Goal: Task Accomplishment & Management: Manage account settings

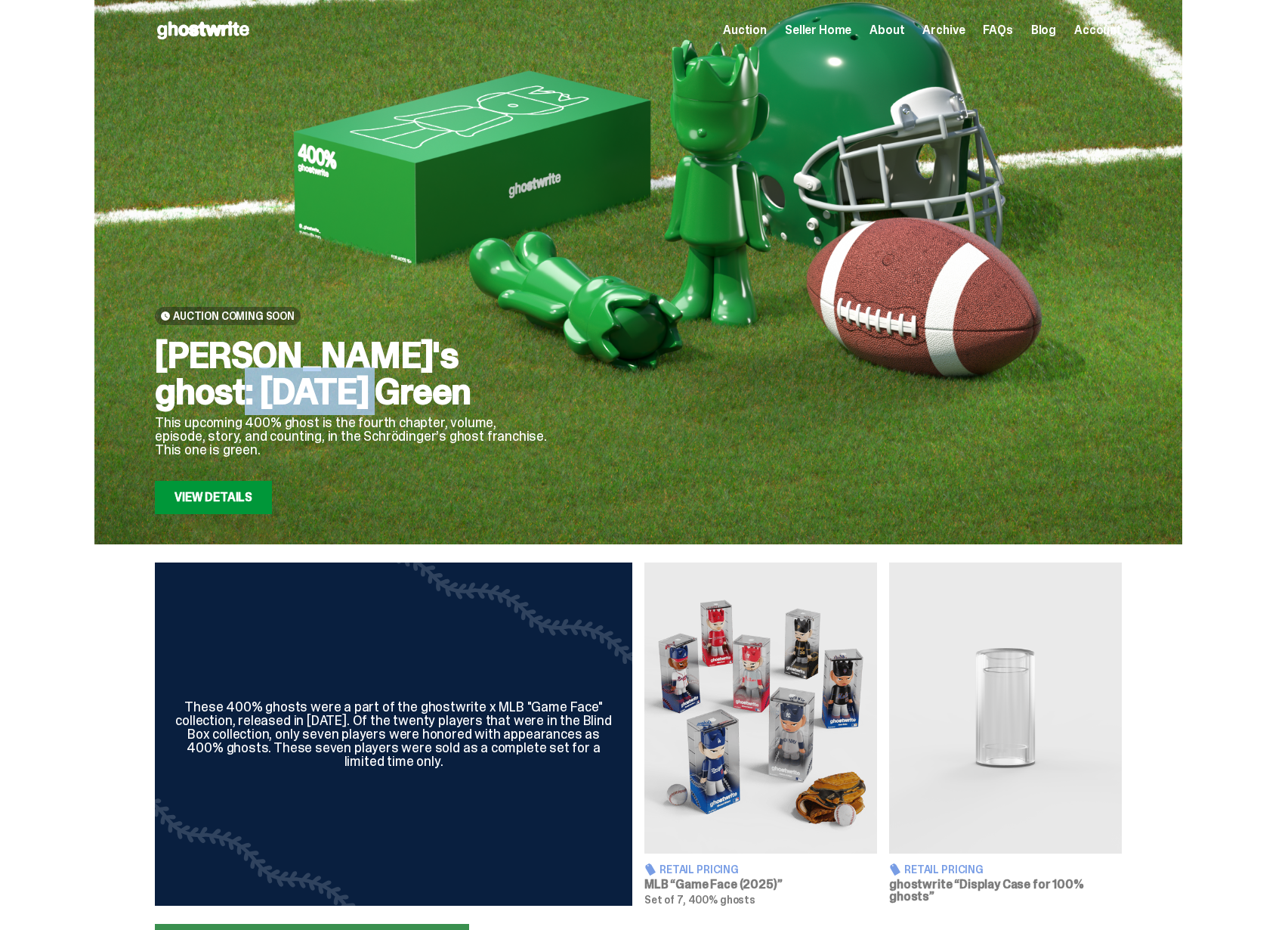
drag, startPoint x: 312, startPoint y: 342, endPoint x: 436, endPoint y: 365, distance: 126.1
click at [433, 364] on h2 "Schrödinger's ghost: Sunday Green" at bounding box center [351, 373] width 393 height 73
click at [438, 367] on h2 "[PERSON_NAME]'s ghost: [DATE] Green" at bounding box center [351, 373] width 393 height 73
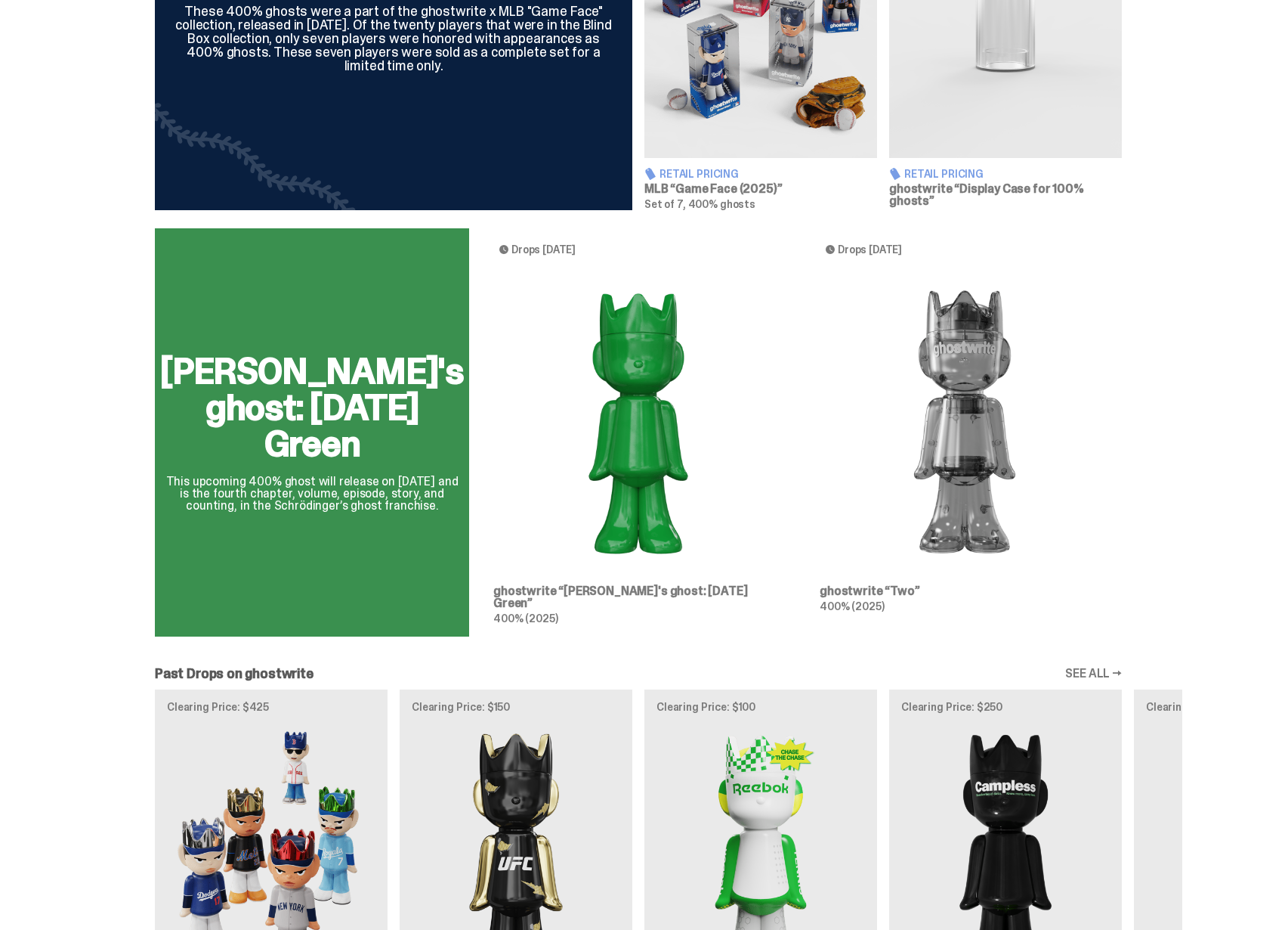
scroll to position [692, 0]
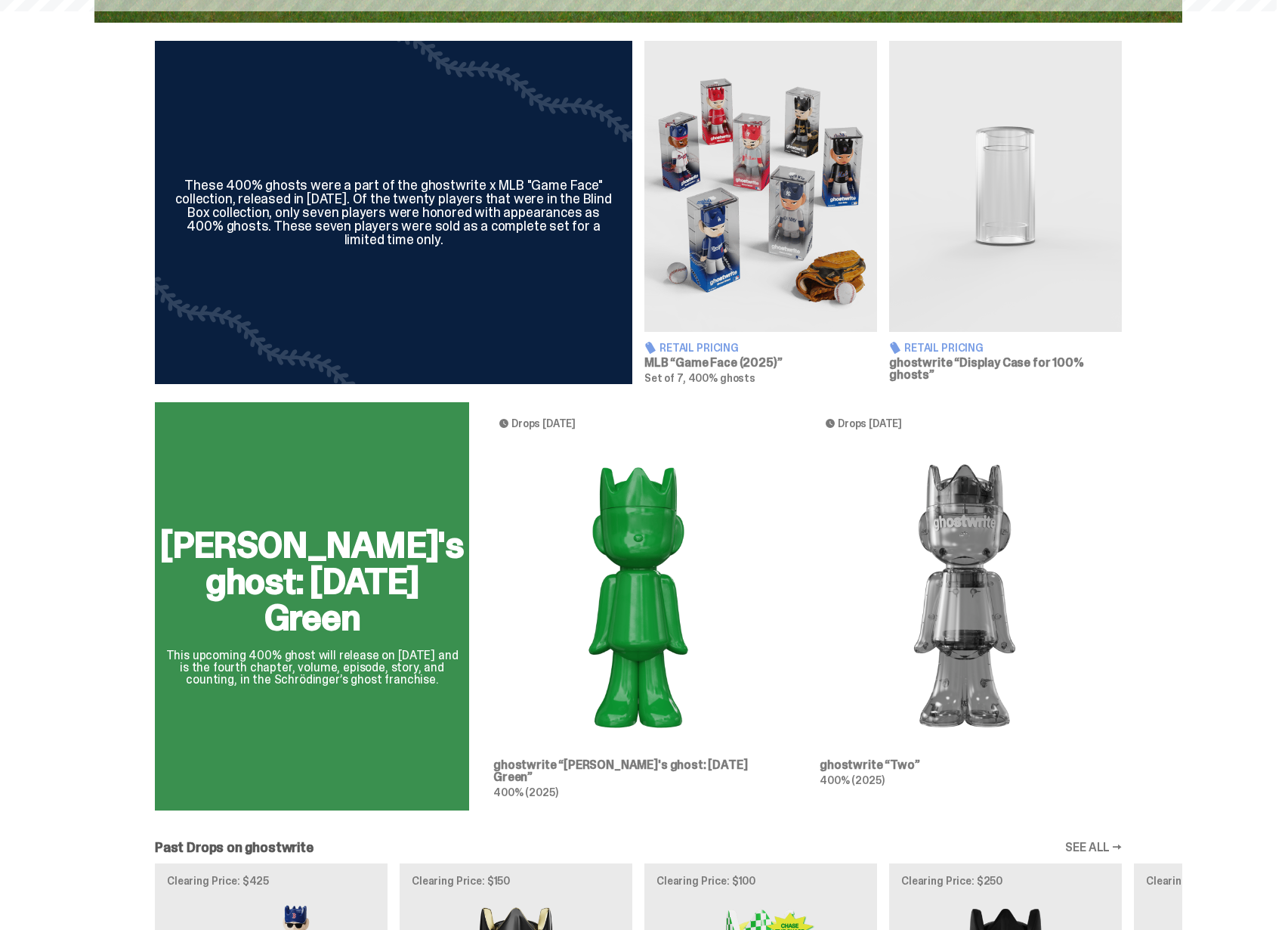
scroll to position [707, 0]
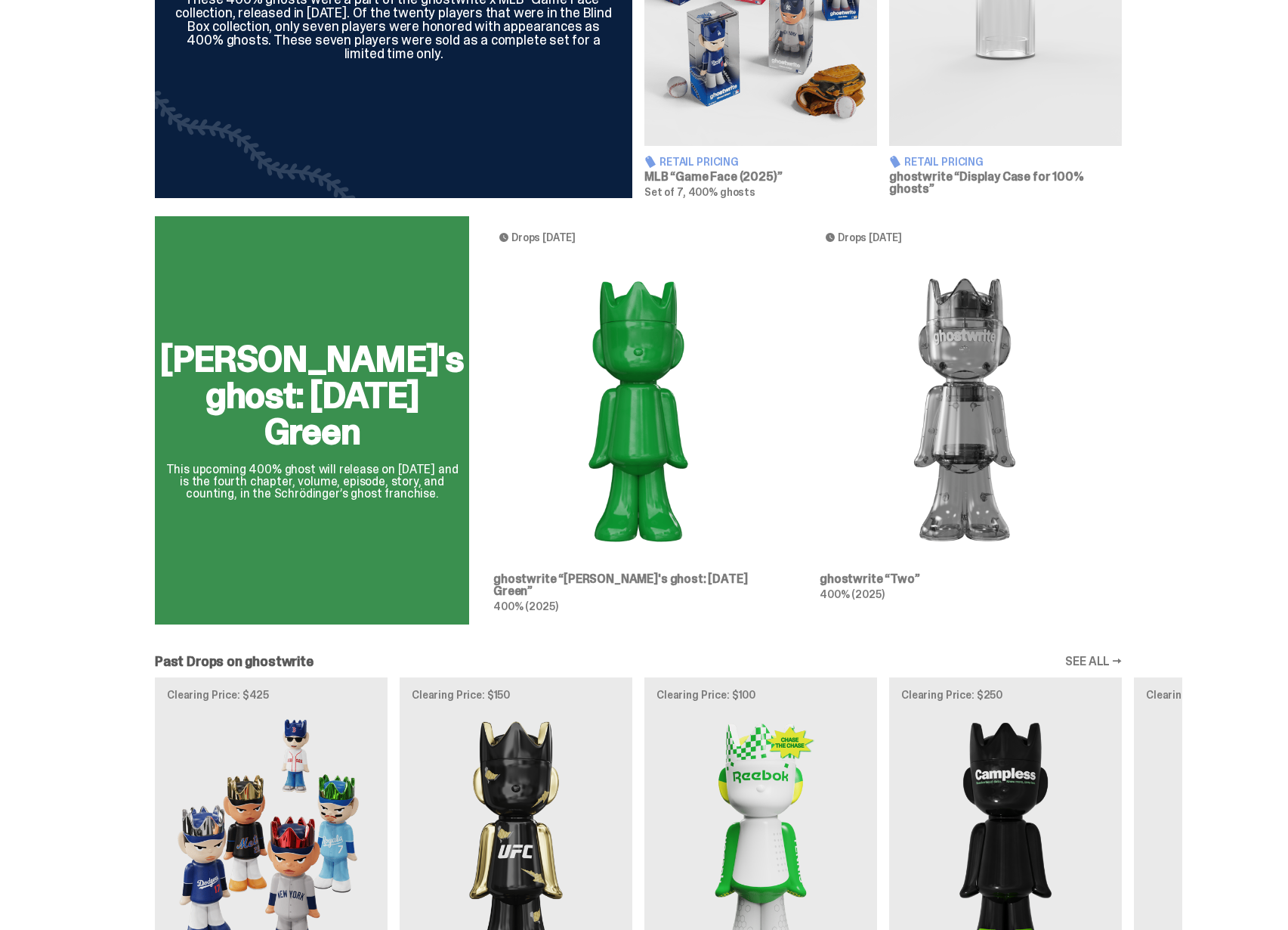
click at [600, 467] on div "[PERSON_NAME]'s ghost: [DATE] Green This upcoming 400% ghost will release on [D…" at bounding box center [638, 427] width 1088 height 420
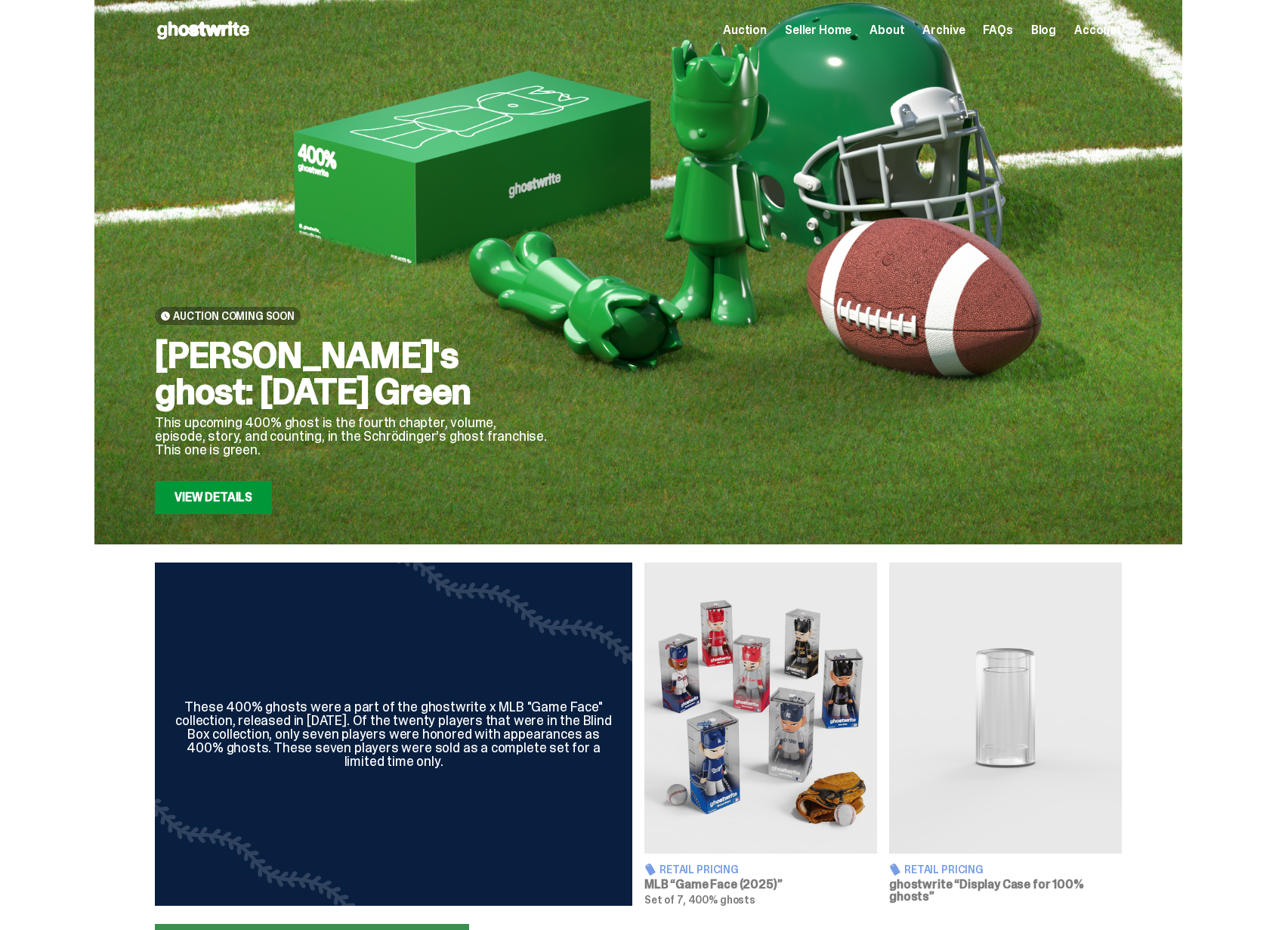
scroll to position [707, 0]
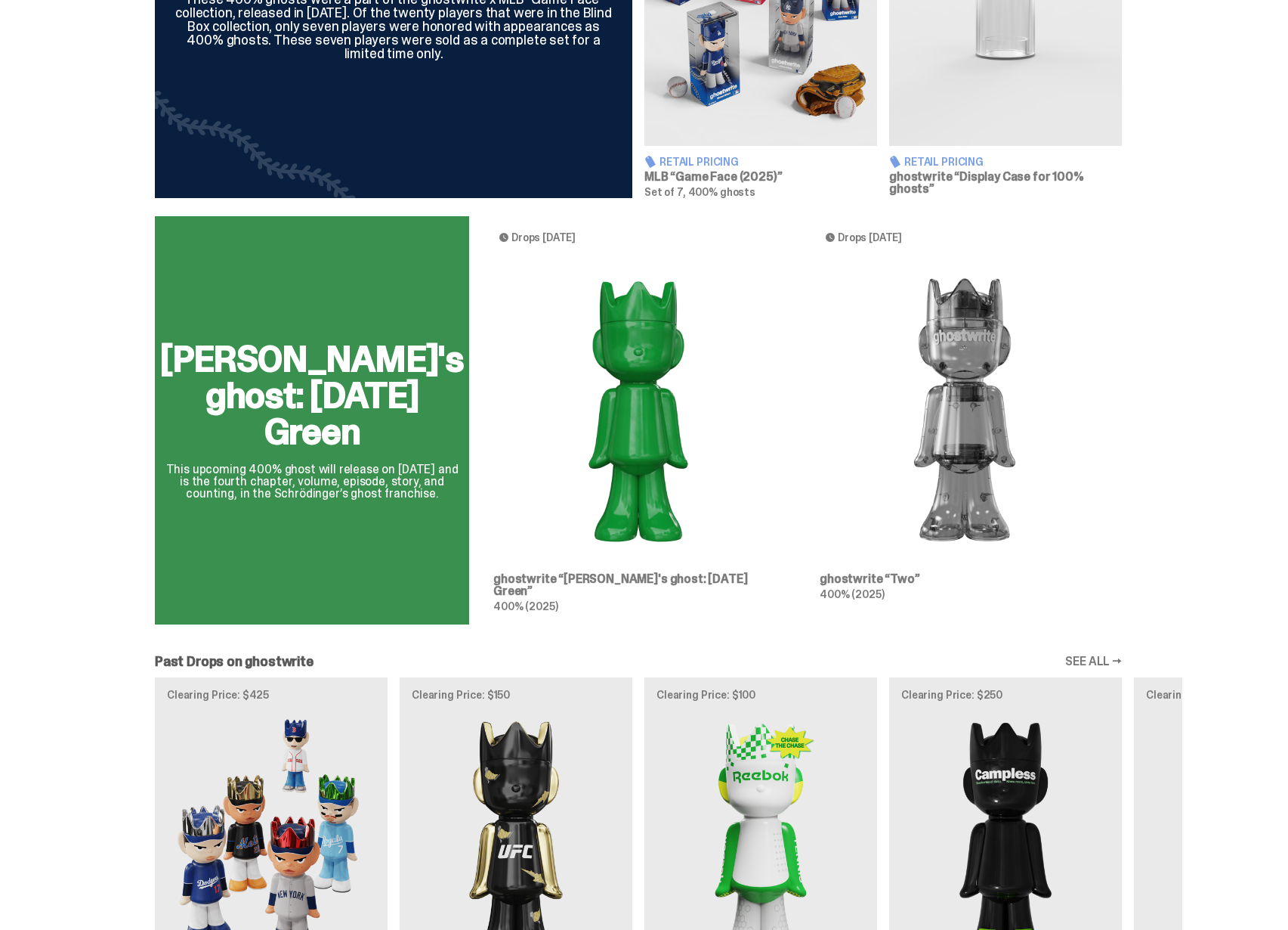
click at [587, 436] on div "Schrödinger's ghost: Sunday Green This upcoming 400% ghost will release on Augu…" at bounding box center [638, 427] width 1088 height 420
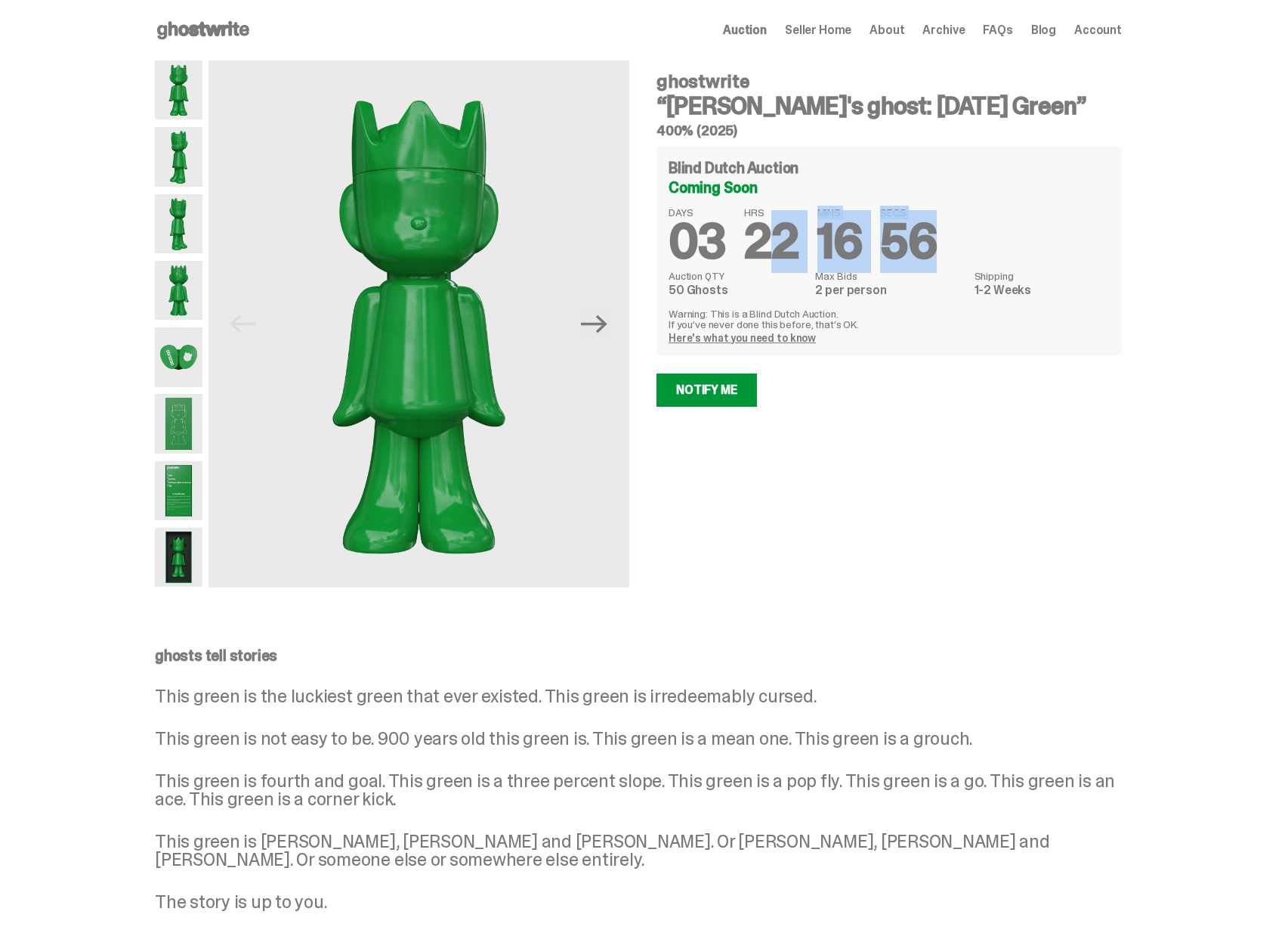
drag, startPoint x: 766, startPoint y: 211, endPoint x: 976, endPoint y: 227, distance: 210.6
click at [976, 227] on div "DAYS 03 HRS 22 MINS 16 SECS 56" at bounding box center [889, 236] width 441 height 59
click at [743, 118] on h3 "“Schrödinger's ghost: Sunday Green”" at bounding box center [889, 106] width 466 height 25
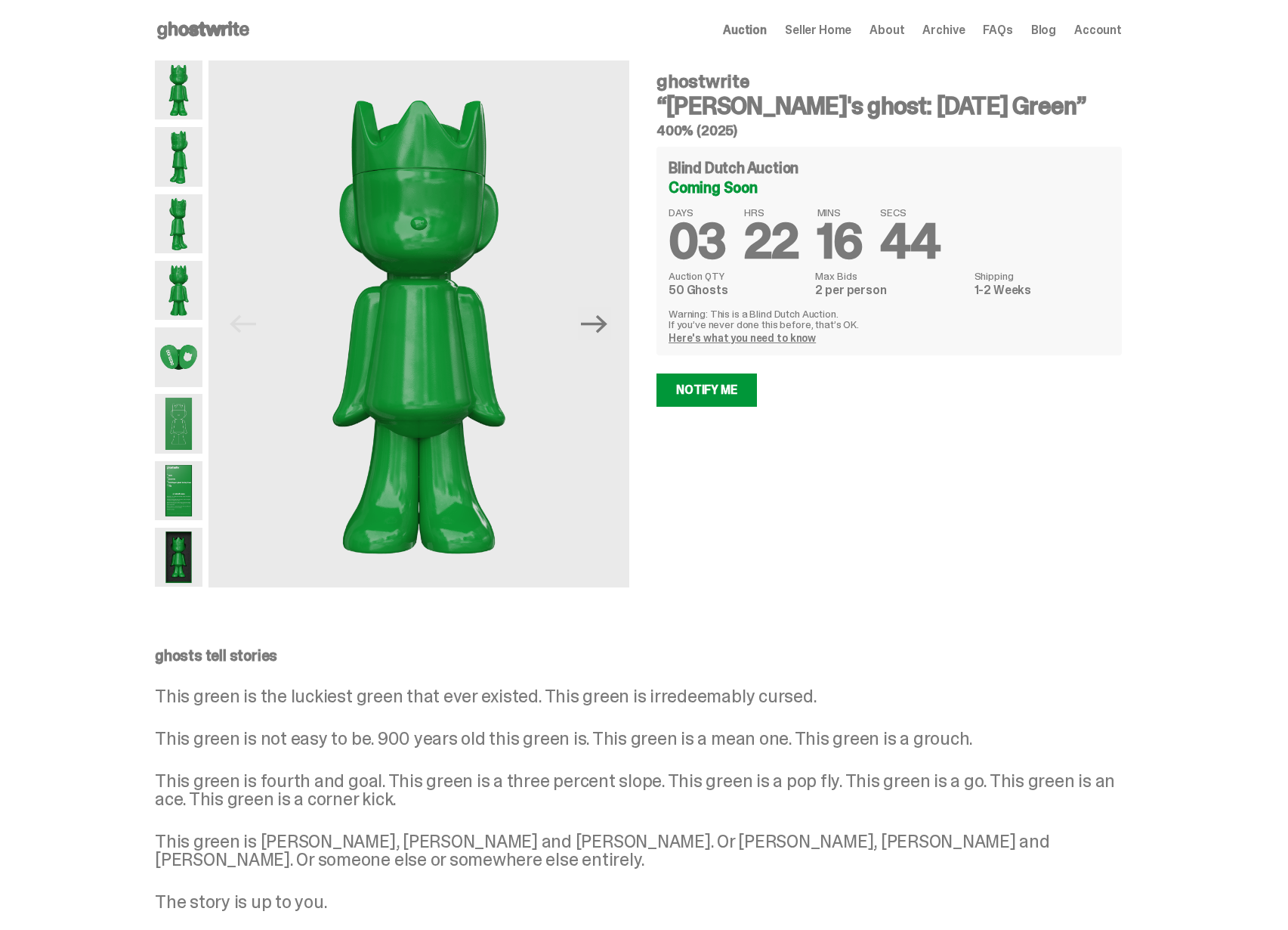
click at [742, 110] on h3 "“Schrödinger's ghost: Sunday Green”" at bounding box center [889, 106] width 466 height 25
copy h3 "Schrödinger's"
click at [960, 27] on span "Archive" at bounding box center [944, 31] width 42 height 12
click at [958, 25] on span "Archive" at bounding box center [944, 31] width 42 height 12
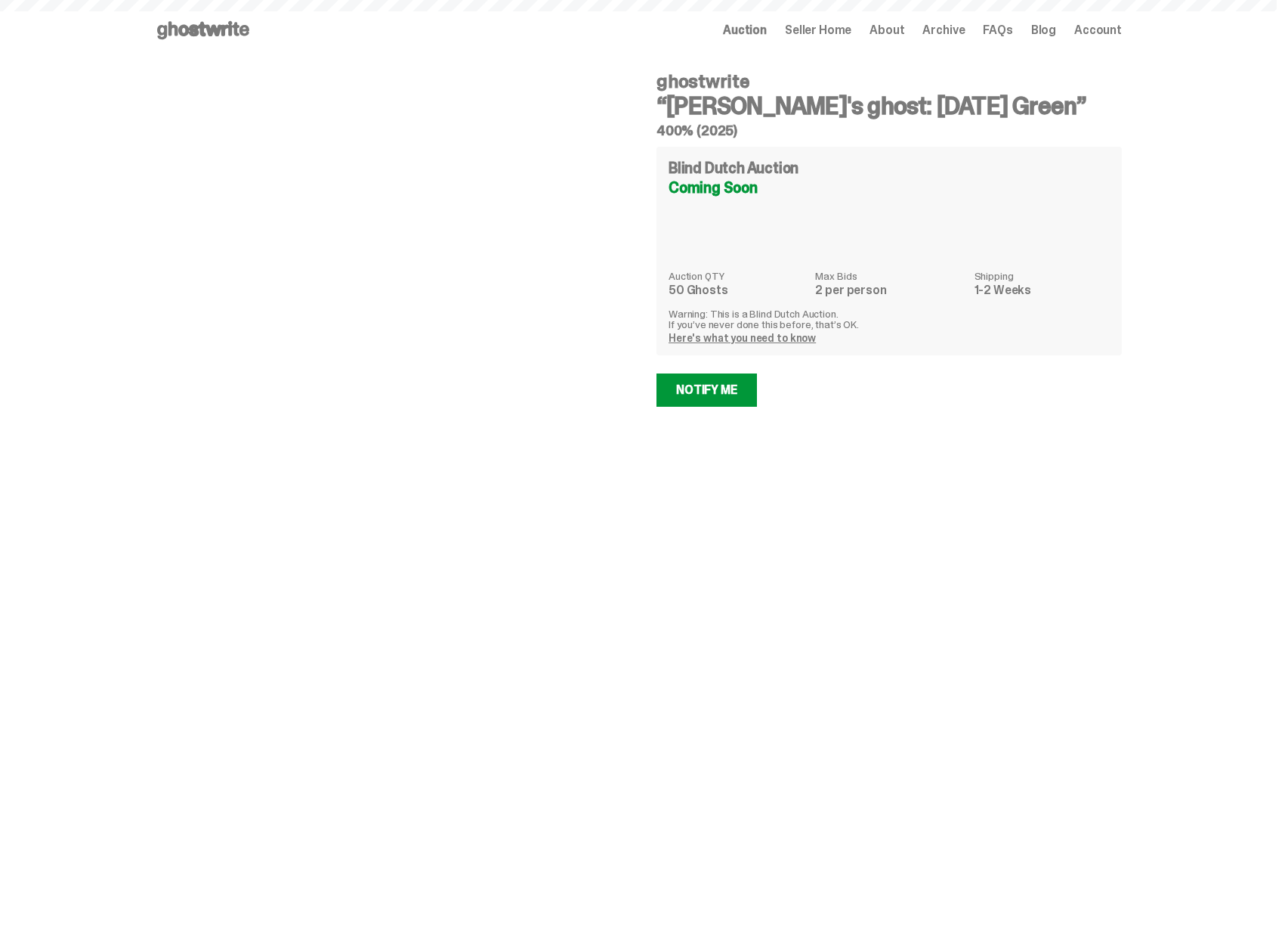
click at [955, 31] on span "Archive" at bounding box center [944, 31] width 42 height 12
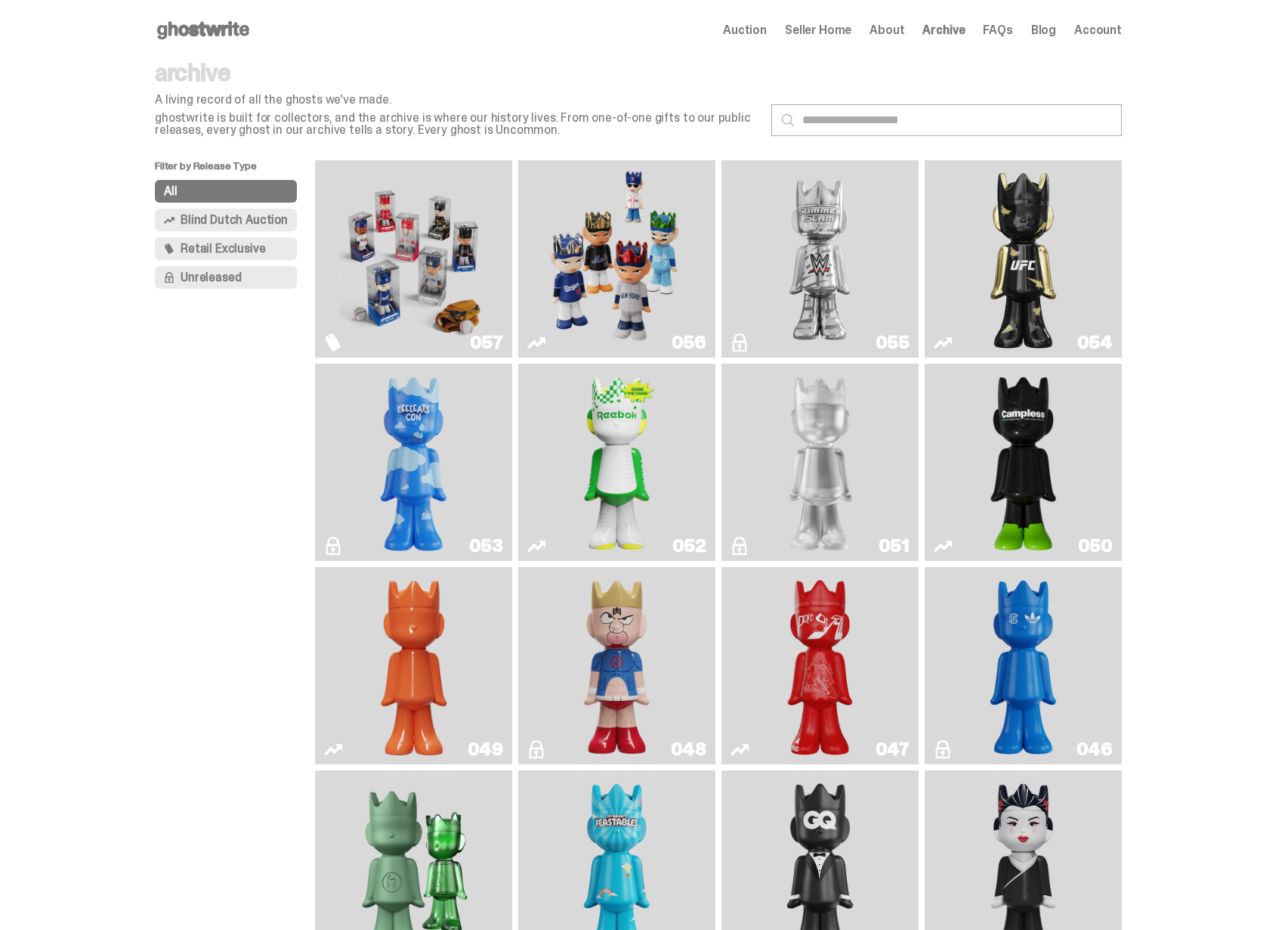
click at [831, 112] on input "text" at bounding box center [947, 120] width 351 height 31
type input "**********"
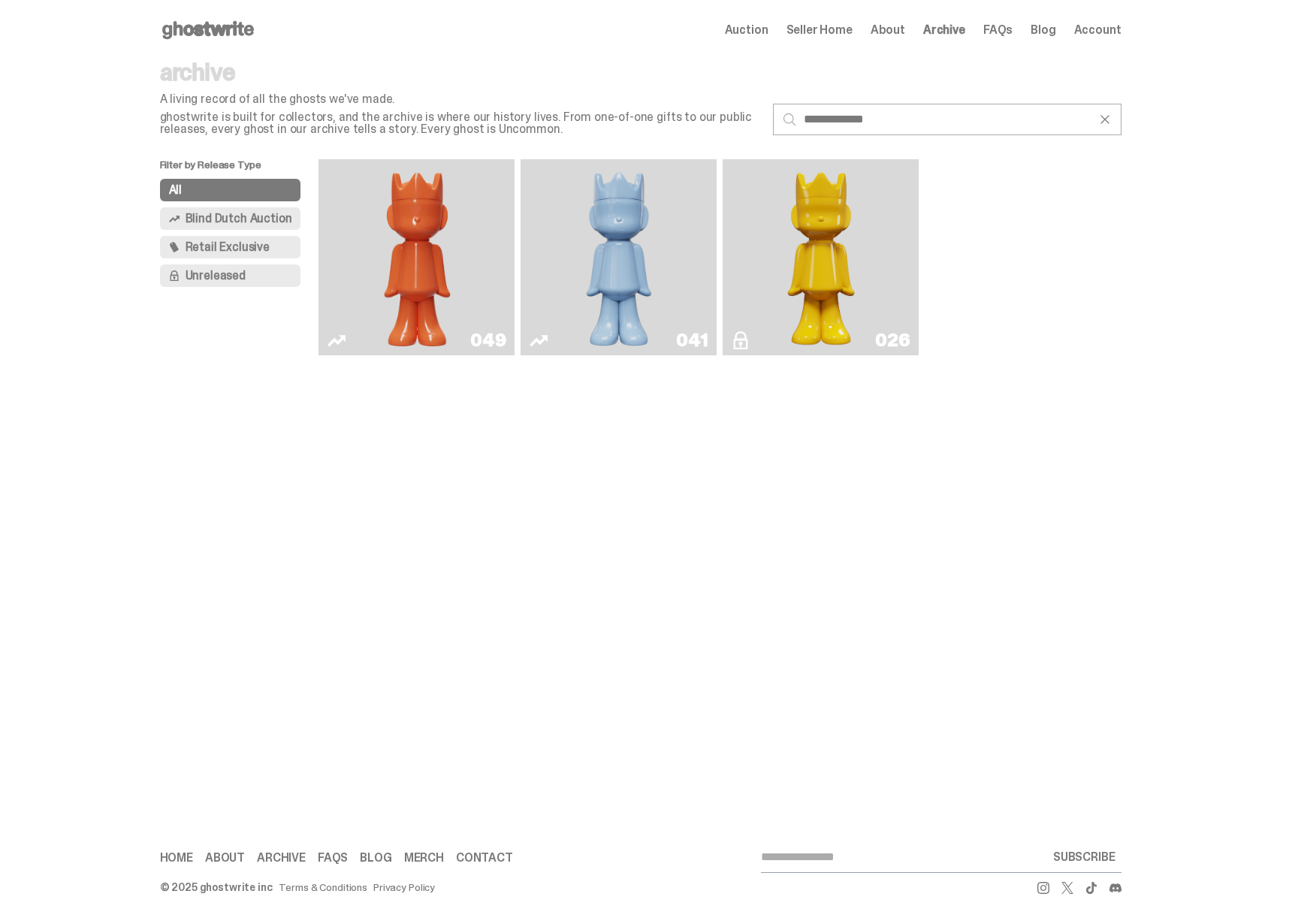
click at [956, 152] on div "**********" at bounding box center [641, 110] width 962 height 99
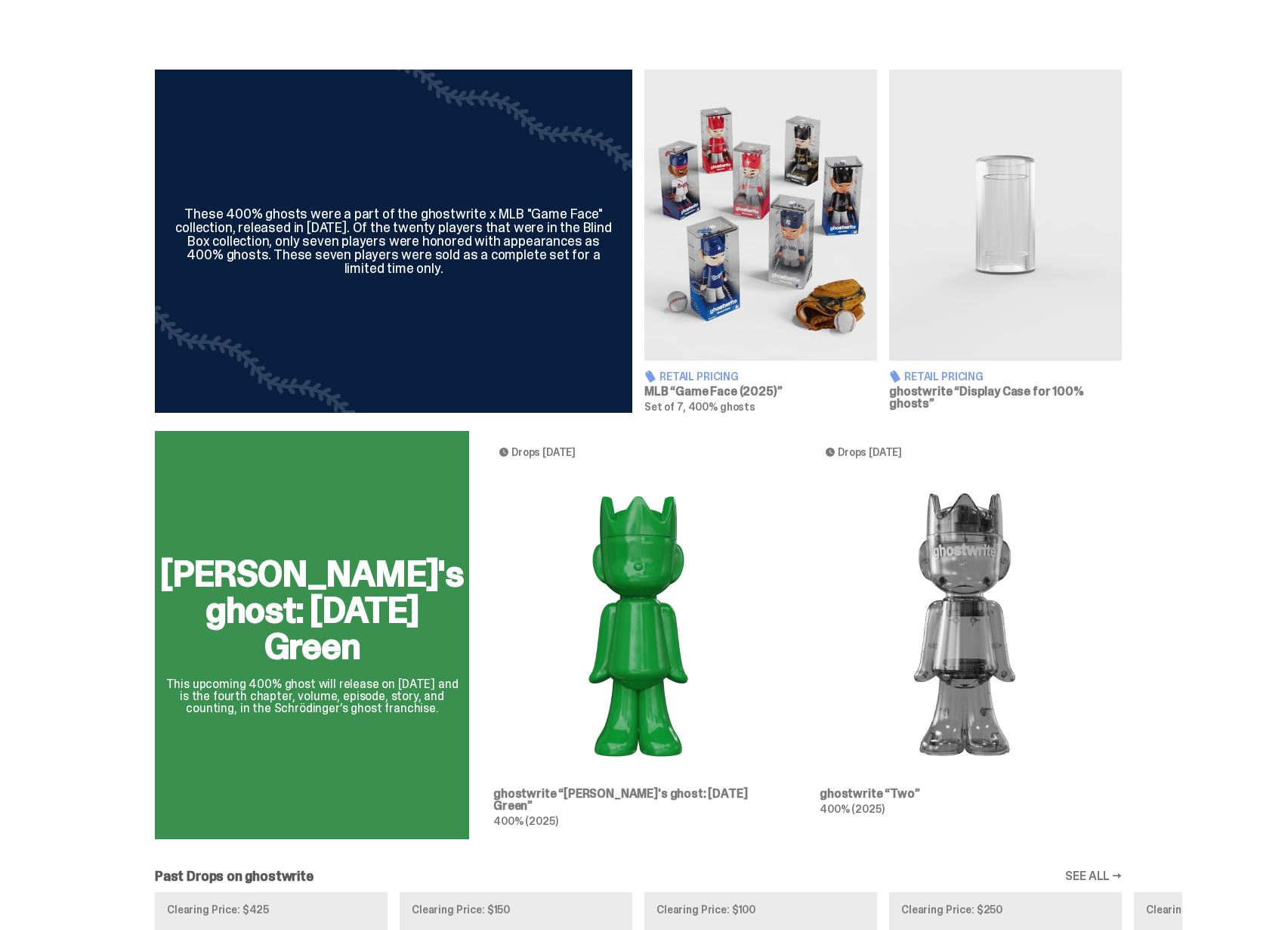
scroll to position [516, 0]
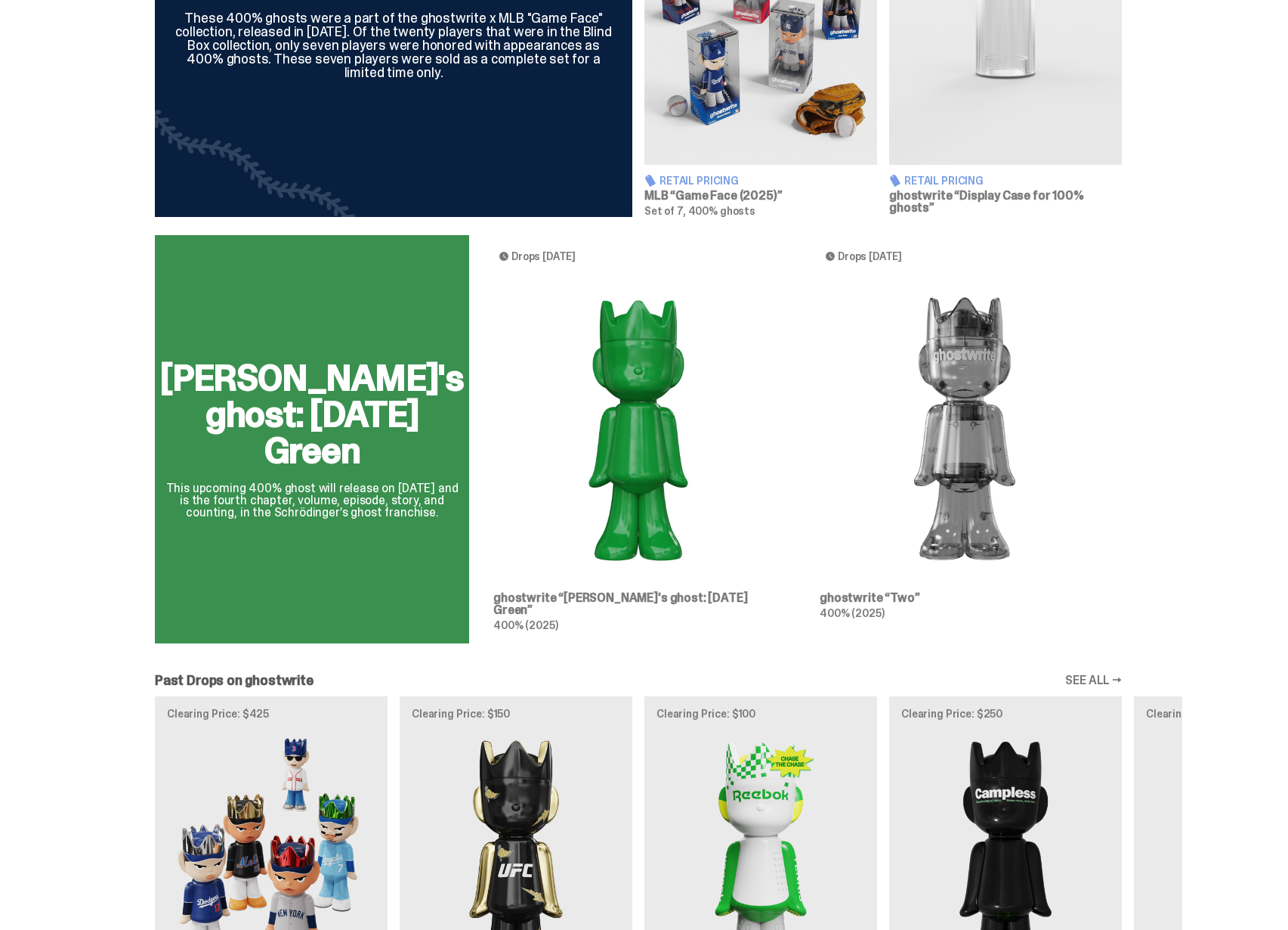
scroll to position [651, 0]
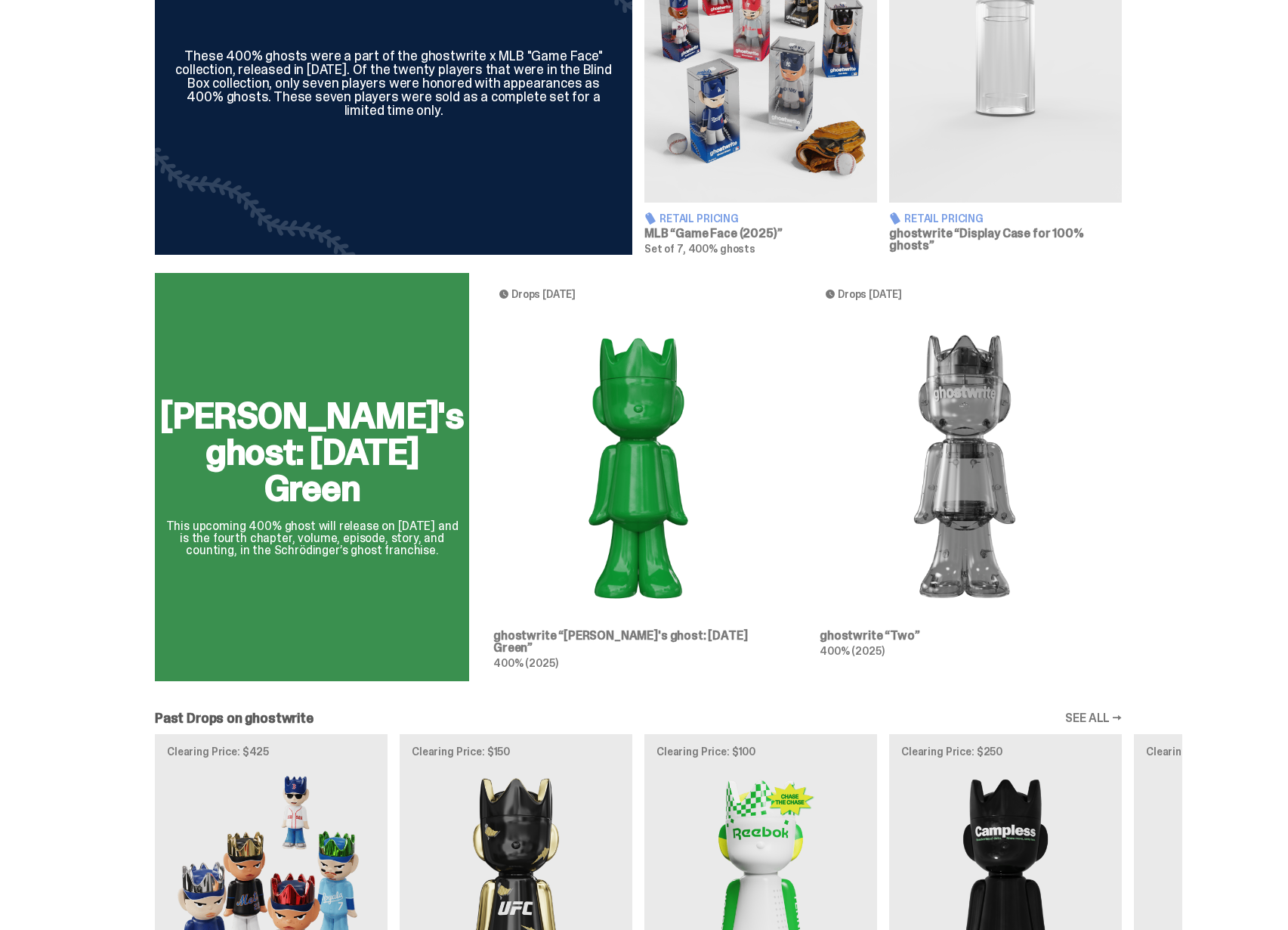
click at [996, 472] on div "[PERSON_NAME]'s ghost: [DATE] Green This upcoming 400% ghost will release on [D…" at bounding box center [638, 483] width 1088 height 420
click at [904, 643] on div "[PERSON_NAME]'s ghost: [DATE] Green This upcoming 400% ghost will release on [D…" at bounding box center [638, 483] width 1088 height 420
click at [901, 655] on div "[PERSON_NAME]'s ghost: [DATE] Green This upcoming 400% ghost will release on [D…" at bounding box center [638, 483] width 1088 height 420
click at [693, 569] on div "[PERSON_NAME]'s ghost: [DATE] Green This upcoming 400% ghost will release on [D…" at bounding box center [638, 483] width 1088 height 420
click at [595, 533] on div "[PERSON_NAME]'s ghost: [DATE] Green This upcoming 400% ghost will release on [D…" at bounding box center [638, 483] width 1088 height 420
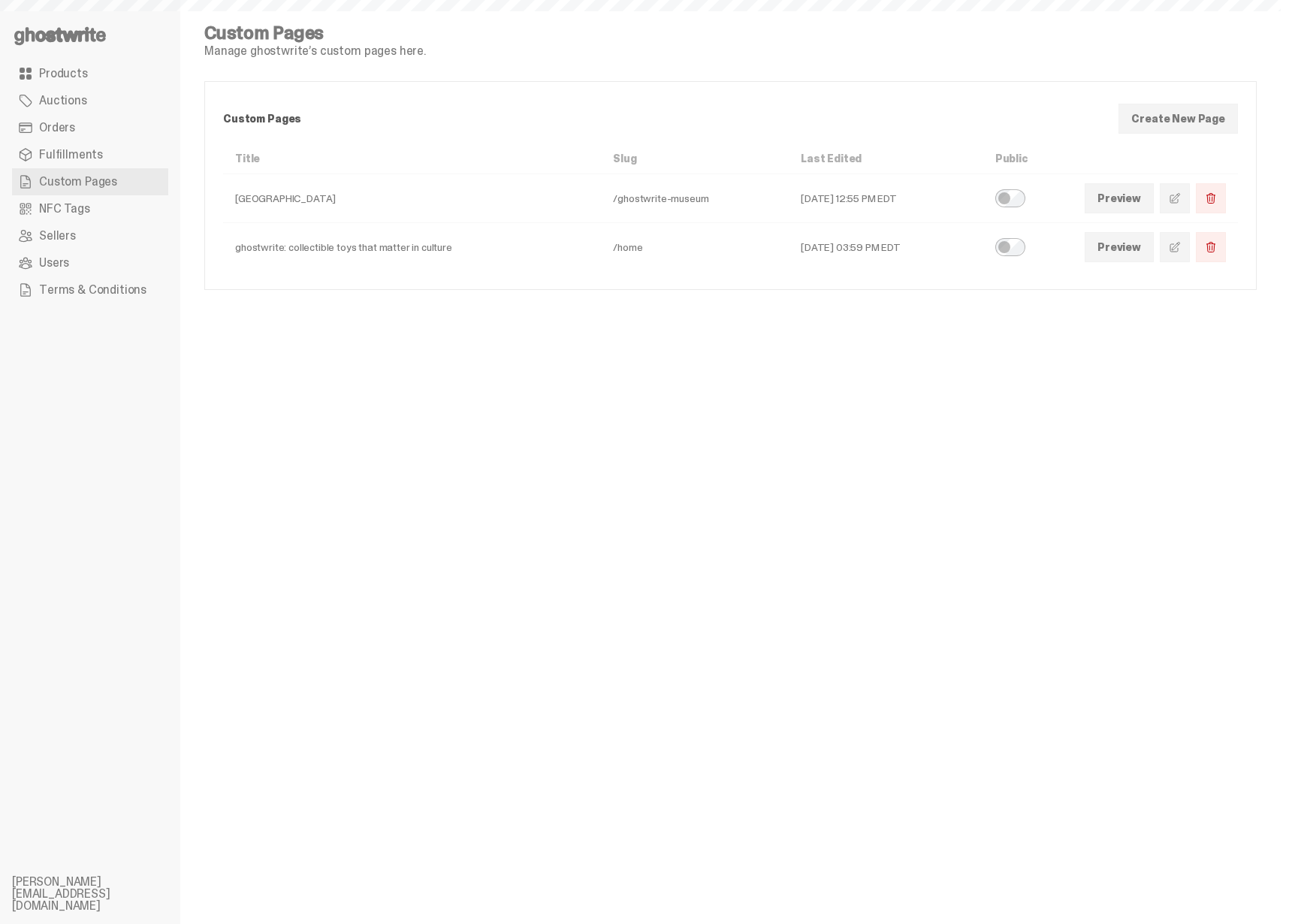
click at [90, 89] on link "Auctions" at bounding box center [90, 100] width 156 height 27
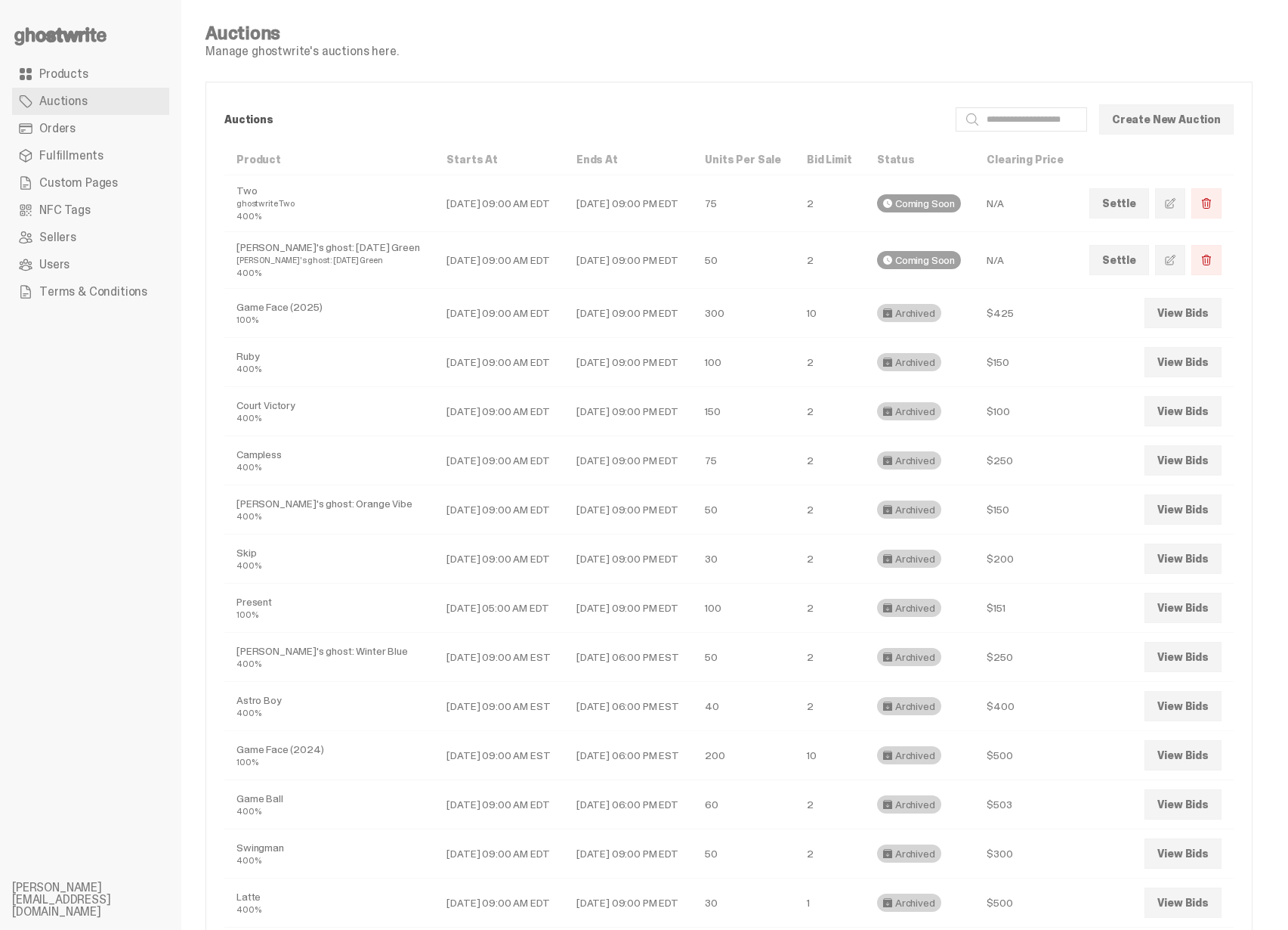
click at [99, 74] on link "Products" at bounding box center [91, 74] width 157 height 27
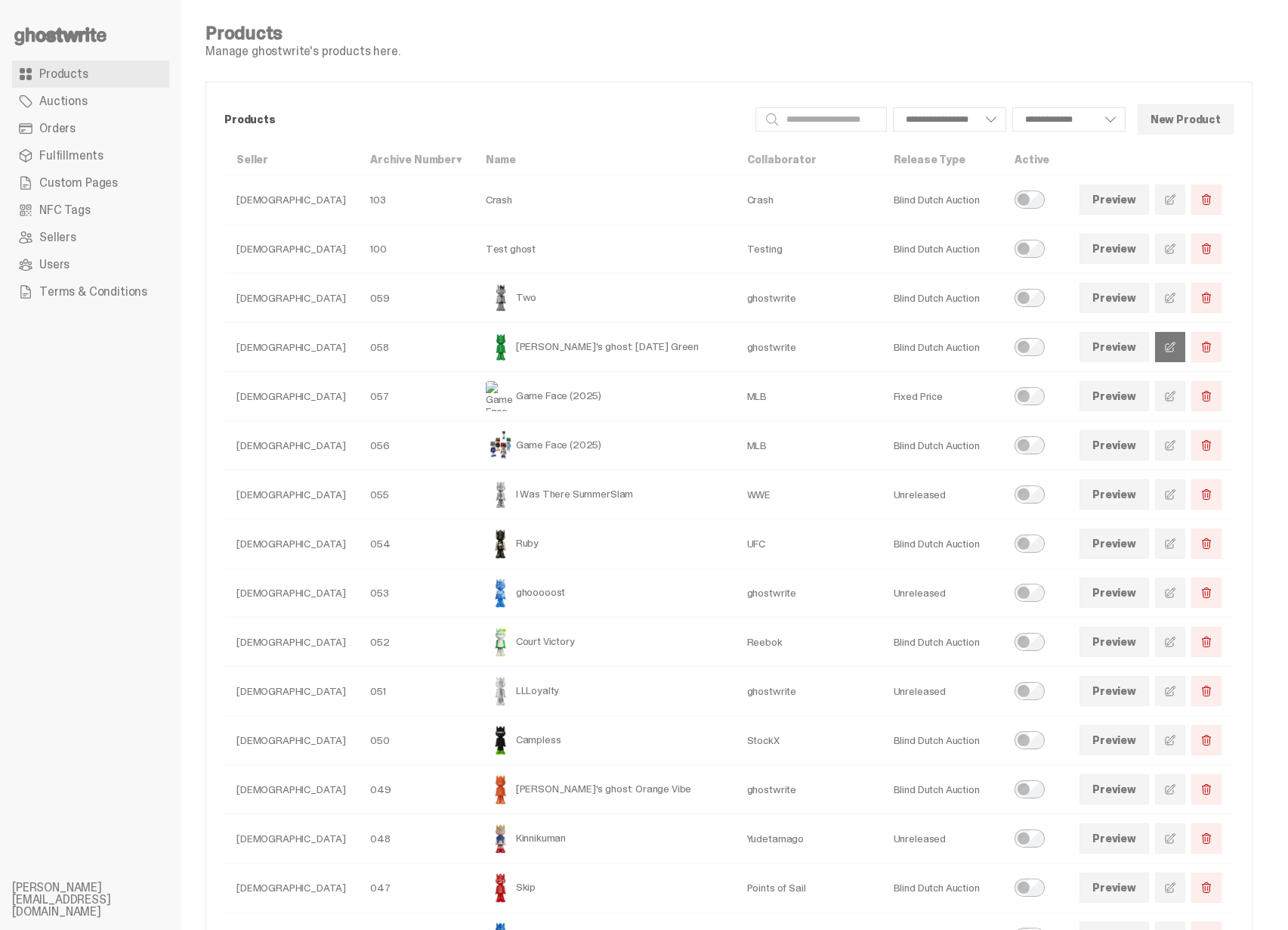
click at [1169, 342] on link at bounding box center [1170, 346] width 30 height 30
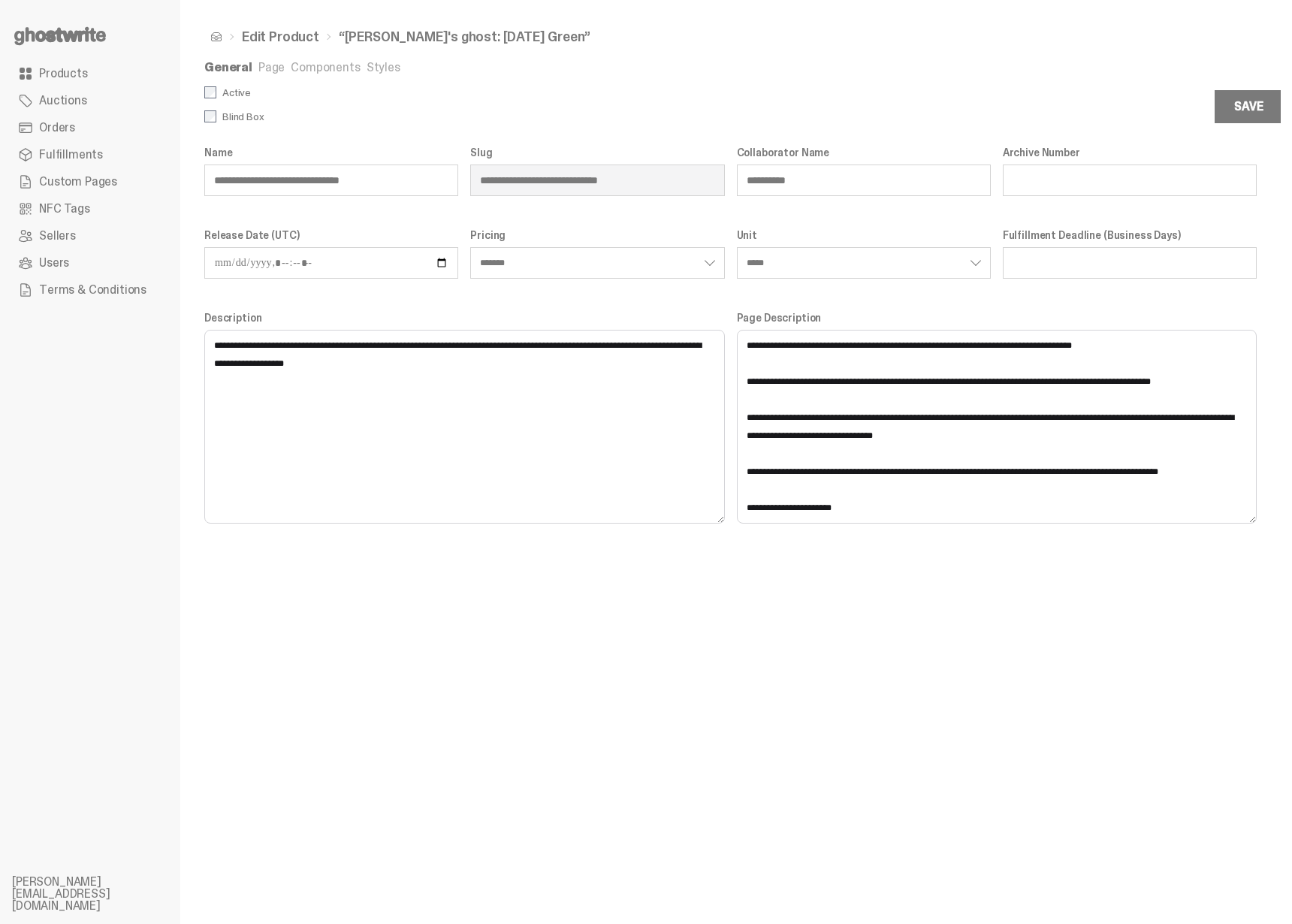
click at [311, 66] on link "Components" at bounding box center [325, 67] width 69 height 16
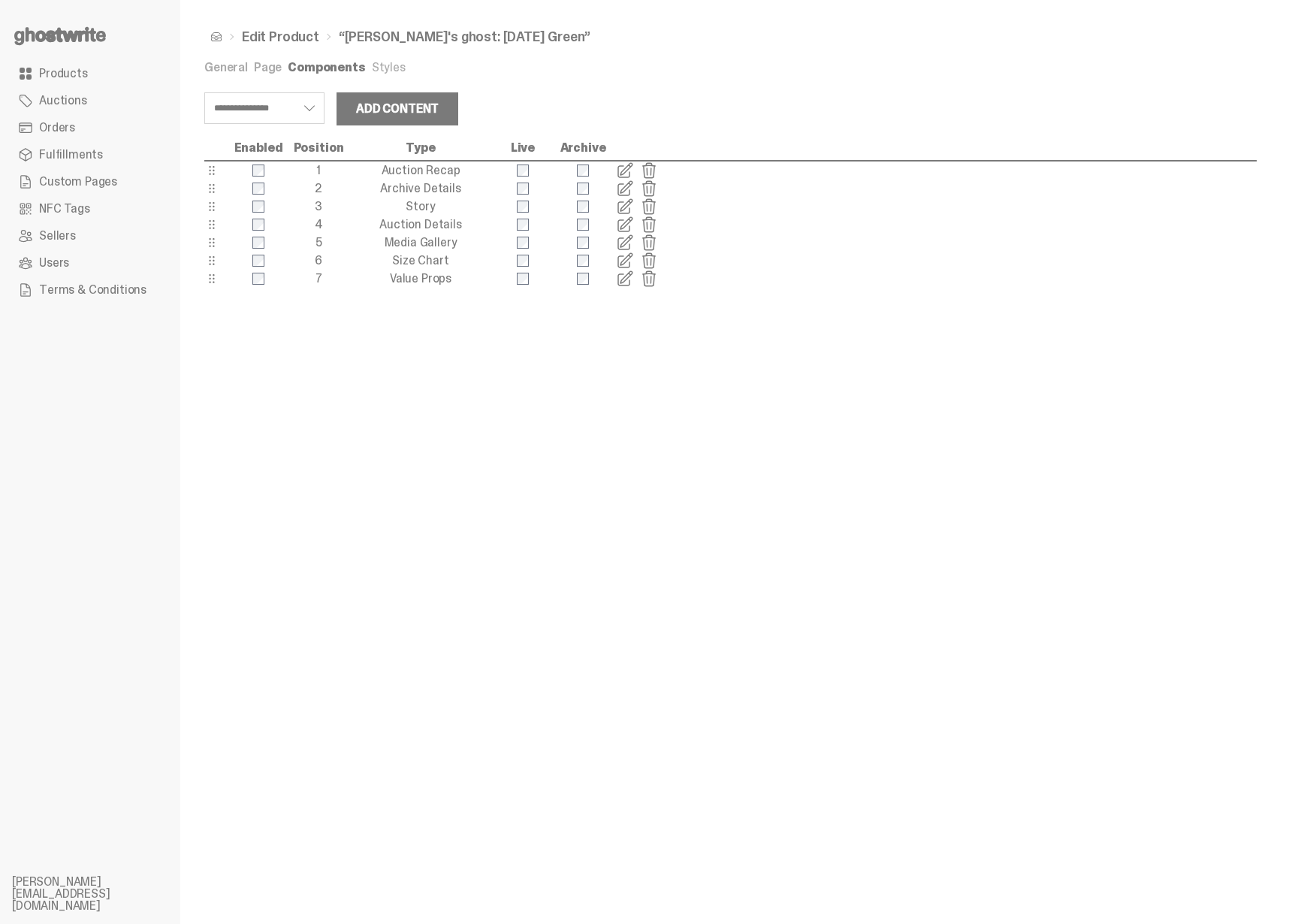
click at [271, 62] on link "Page" at bounding box center [268, 67] width 27 height 16
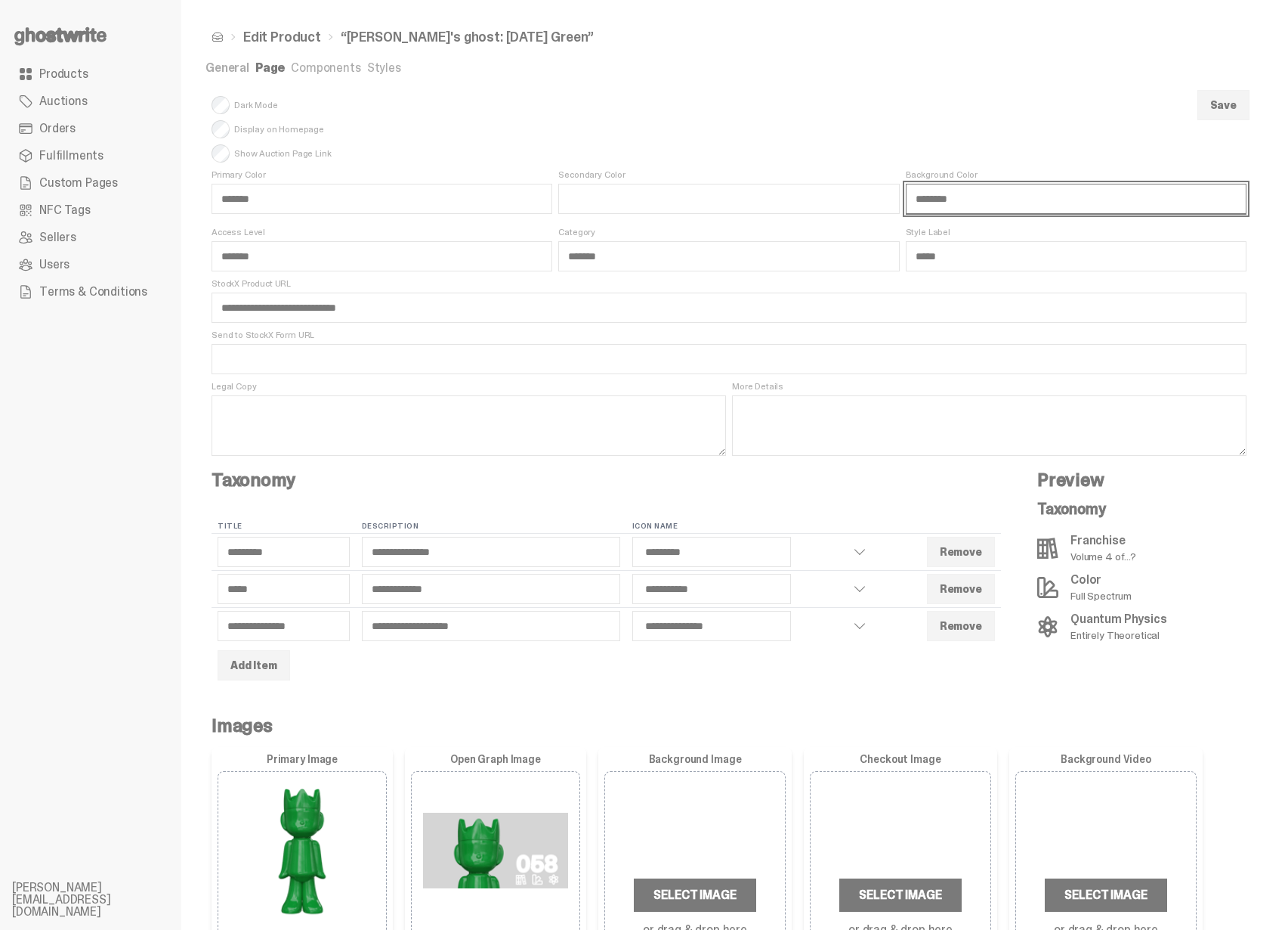
click at [993, 200] on input "*******" at bounding box center [1076, 198] width 341 height 30
drag, startPoint x: 973, startPoint y: 205, endPoint x: 963, endPoint y: 205, distance: 10.0
click at [963, 205] on input "*******" at bounding box center [1076, 198] width 341 height 30
click at [931, 173] on span "Background Color" at bounding box center [1076, 175] width 341 height 12
click at [931, 183] on input "*******" at bounding box center [1076, 198] width 341 height 30
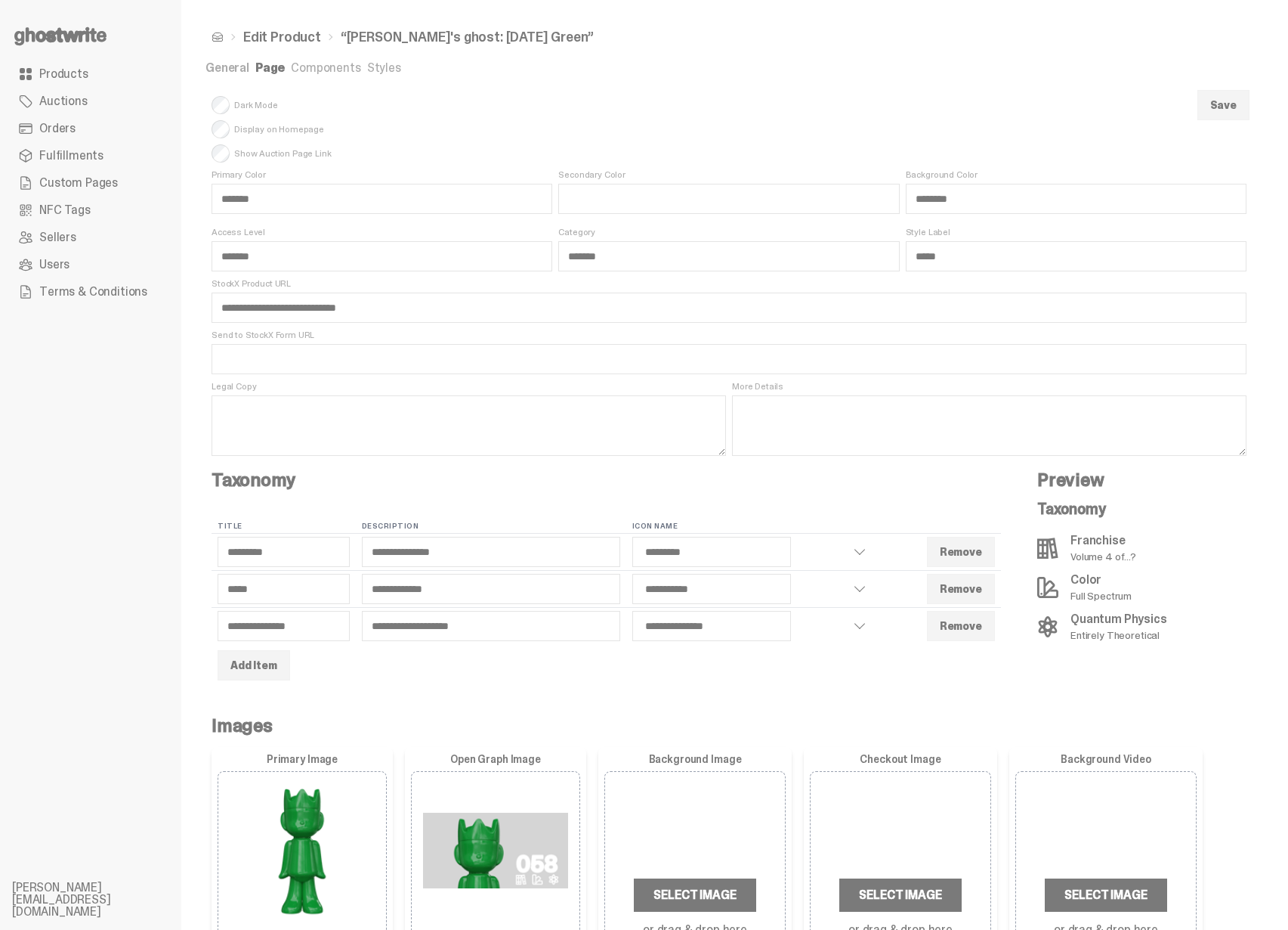
select select "*********"
select select "**********"
